Goal: Task Accomplishment & Management: Manage account settings

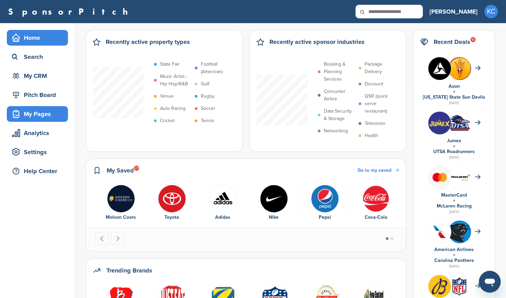
click at [41, 106] on div "My Pages" at bounding box center [37, 114] width 61 height 16
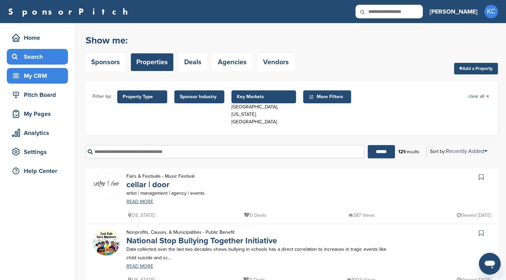
click at [48, 72] on div "My CRM" at bounding box center [39, 76] width 58 height 12
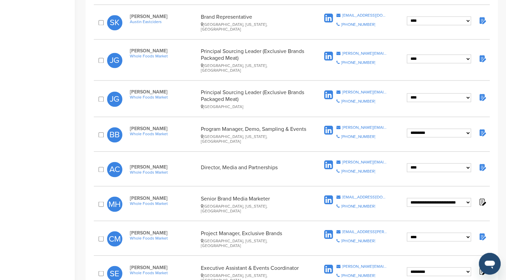
scroll to position [580, 0]
drag, startPoint x: 436, startPoint y: 181, endPoint x: 446, endPoint y: 184, distance: 9.9
select select "****"
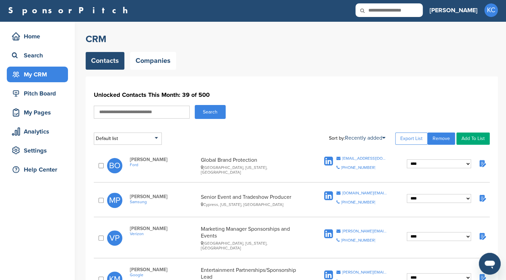
scroll to position [0, 0]
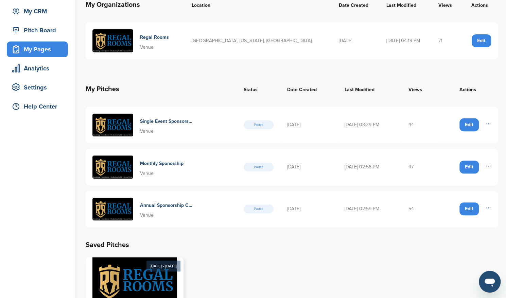
scroll to position [65, 0]
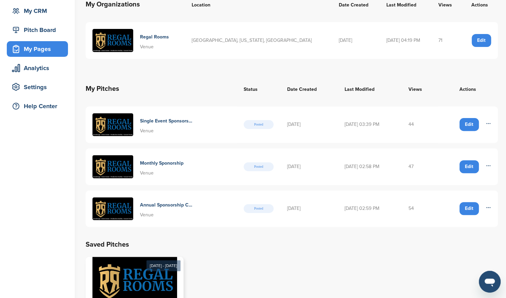
click at [467, 164] on div "Edit" at bounding box center [468, 166] width 19 height 13
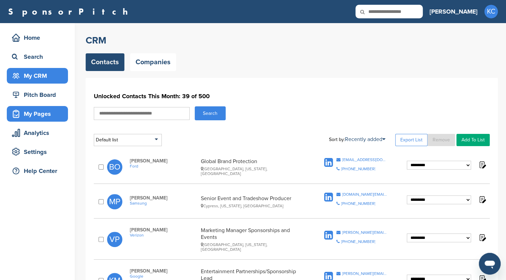
click at [47, 111] on div "My Pages" at bounding box center [39, 114] width 58 height 12
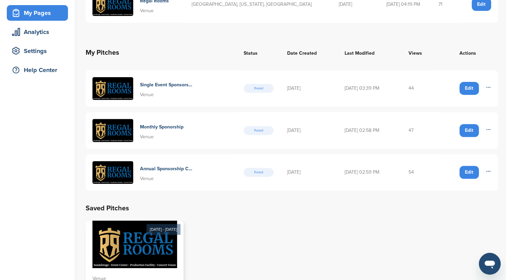
scroll to position [99, 0]
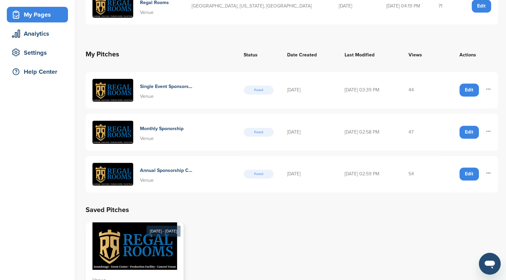
click at [468, 127] on div "Edit" at bounding box center [468, 132] width 19 height 13
click at [470, 131] on div "Edit" at bounding box center [468, 132] width 19 height 13
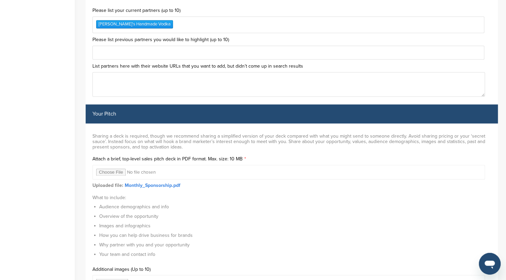
scroll to position [2069, 0]
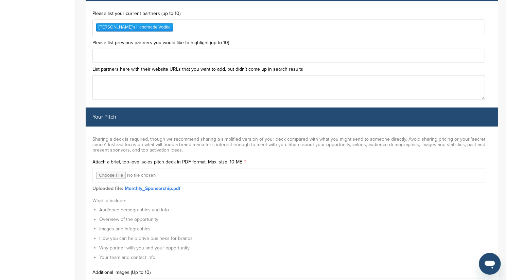
click at [152, 186] on link "Monthly_Sponsorship.pdf" at bounding box center [153, 189] width 56 height 6
click at [106, 173] on input "file" at bounding box center [288, 175] width 392 height 15
type input "**********"
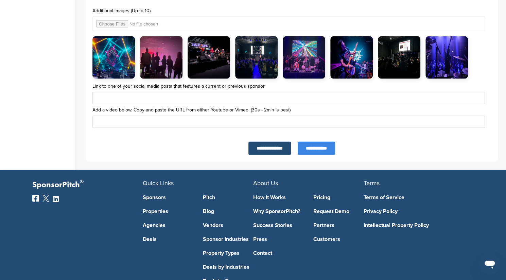
scroll to position [2330, 0]
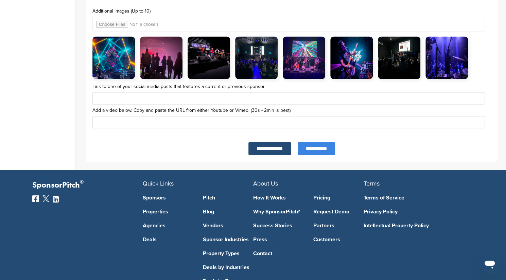
click at [324, 142] on input "**********" at bounding box center [316, 148] width 37 height 13
